Goal: Information Seeking & Learning: Learn about a topic

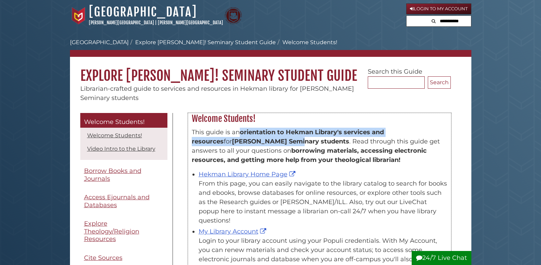
drag, startPoint x: 238, startPoint y: 131, endPoint x: 260, endPoint y: 143, distance: 25.5
click at [260, 143] on span "This guide is an orientation to Hekman Library's services and resources for [PE…" at bounding box center [316, 146] width 248 height 35
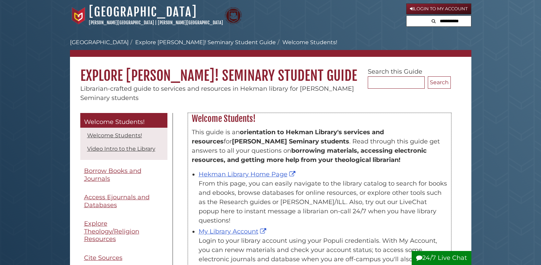
click at [444, 165] on div "This guide is an orientation to Hekman Library's services and resources for [PE…" at bounding box center [320, 148] width 256 height 40
drag, startPoint x: 301, startPoint y: 153, endPoint x: 205, endPoint y: 122, distance: 100.5
click at [205, 122] on div "Welcome Students! This guide is an orientation to Hekman Library's services and…" at bounding box center [319, 225] width 263 height 225
drag, startPoint x: 205, startPoint y: 122, endPoint x: 196, endPoint y: 121, distance: 9.4
click at [196, 121] on h2 "Welcome Students!" at bounding box center [319, 119] width 262 height 11
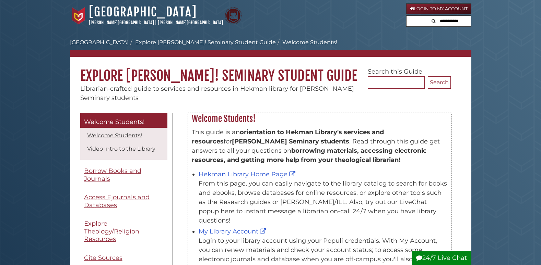
drag, startPoint x: 199, startPoint y: 122, endPoint x: 231, endPoint y: 145, distance: 38.8
click at [231, 145] on div "Welcome Students! This guide is an orientation to Hekman Library's services and…" at bounding box center [319, 225] width 263 height 225
drag, startPoint x: 231, startPoint y: 145, endPoint x: 321, endPoint y: 155, distance: 91.1
click at [321, 155] on p "This guide is an orientation to Hekman Library's services and resources for [PE…" at bounding box center [320, 146] width 256 height 37
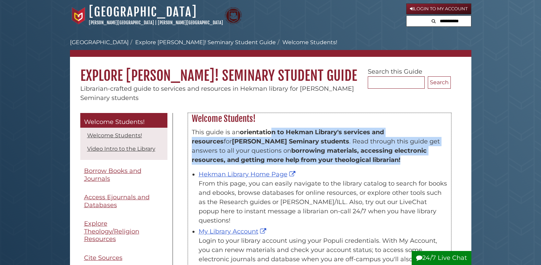
drag, startPoint x: 347, startPoint y: 163, endPoint x: 272, endPoint y: 127, distance: 83.3
click at [272, 127] on div "This guide is an orientation to Hekman Library's services and resources for [PE…" at bounding box center [319, 230] width 262 height 213
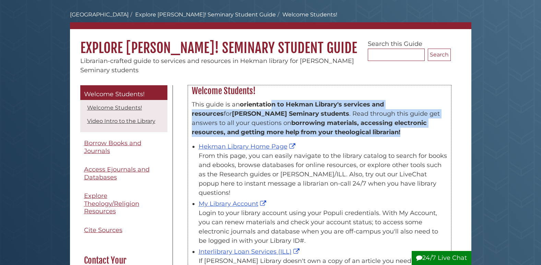
scroll to position [34, 0]
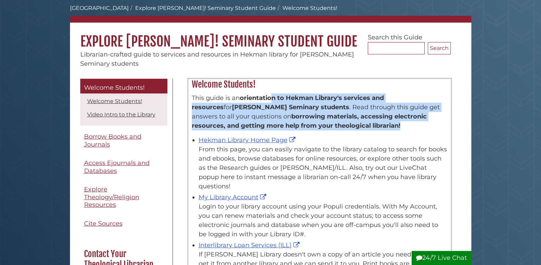
drag, startPoint x: 310, startPoint y: 192, endPoint x: 310, endPoint y: 148, distance: 44.6
click at [310, 148] on ul "Hekman Library Home Page From this page, you can easily navigate to the library…" at bounding box center [320, 215] width 256 height 163
drag, startPoint x: 310, startPoint y: 148, endPoint x: 327, endPoint y: 178, distance: 34.2
click at [327, 178] on div "From this page, you can easily navigate to the library catalog to search for bo…" at bounding box center [323, 168] width 249 height 46
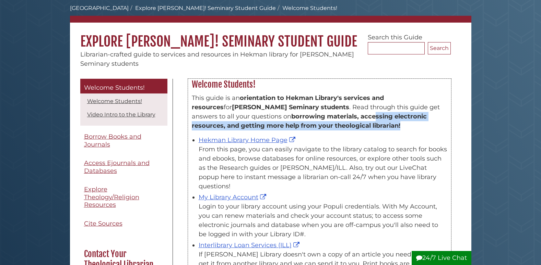
drag, startPoint x: 335, startPoint y: 134, endPoint x: 310, endPoint y: 118, distance: 30.2
click at [310, 118] on div "This guide is an orientation to Hekman Library's services and resources for [PE…" at bounding box center [319, 196] width 262 height 213
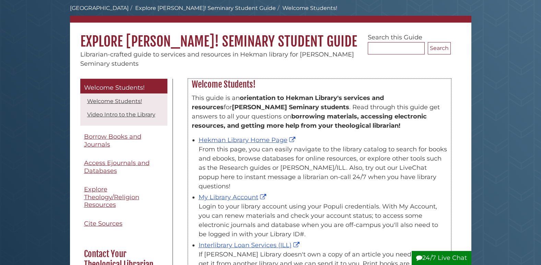
drag, startPoint x: 310, startPoint y: 118, endPoint x: 306, endPoint y: 120, distance: 4.0
click at [306, 120] on b "borrowing materials, accessing electronic resources, and getting more help from…" at bounding box center [309, 121] width 235 height 17
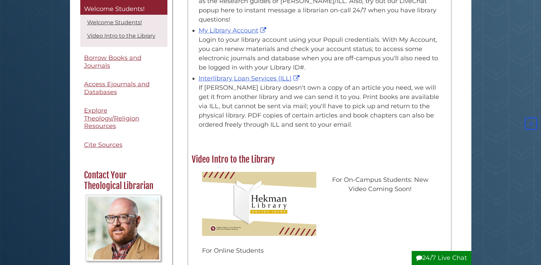
scroll to position [103, 0]
